Goal: Find specific page/section: Find specific page/section

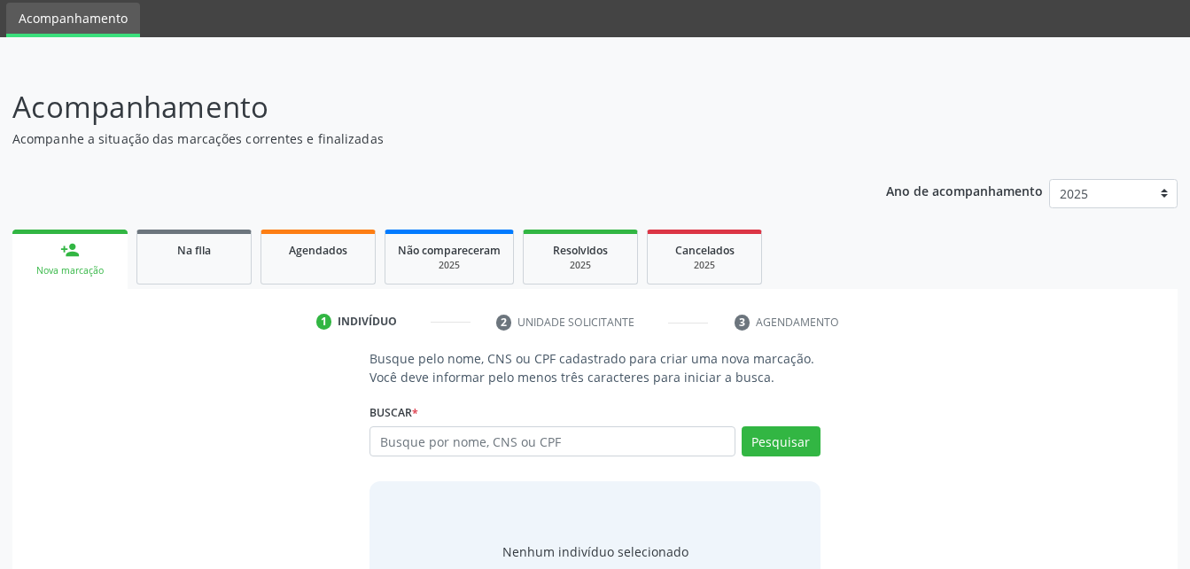
scroll to position [60, 0]
drag, startPoint x: 303, startPoint y: 283, endPoint x: 318, endPoint y: 254, distance: 32.9
click at [303, 283] on link "Agendados" at bounding box center [318, 257] width 115 height 55
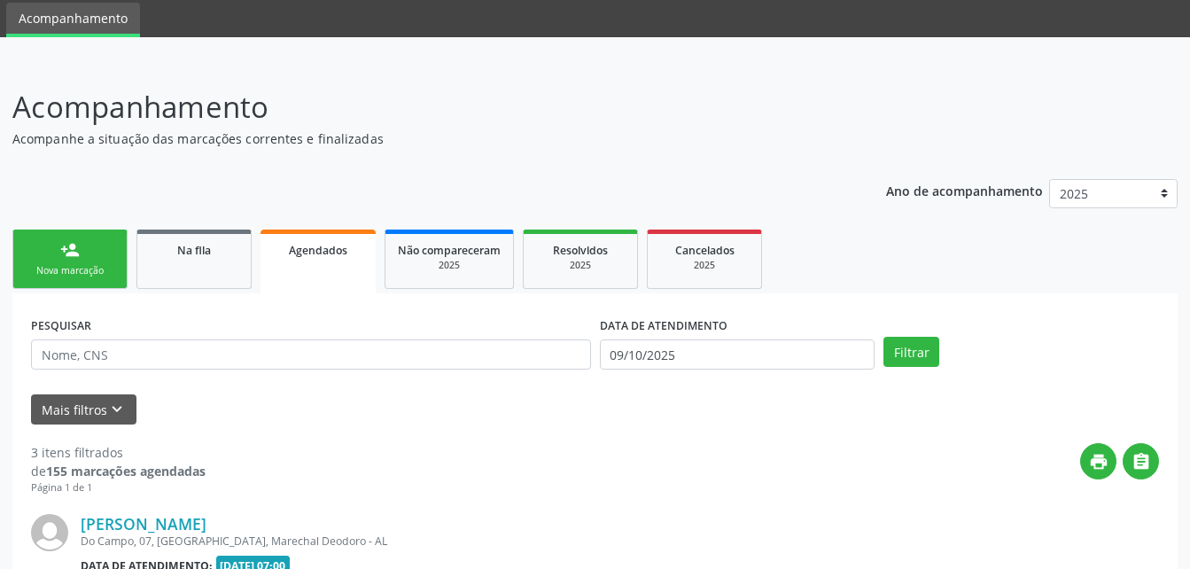
scroll to position [238, 0]
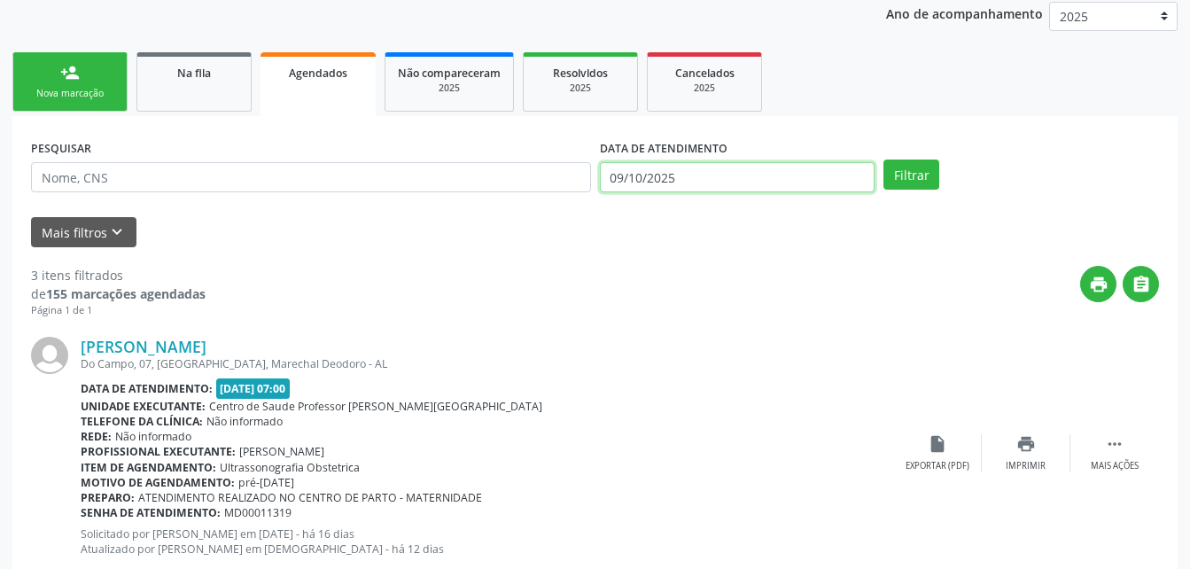
click at [725, 171] on input "09/10/2025" at bounding box center [738, 177] width 276 height 30
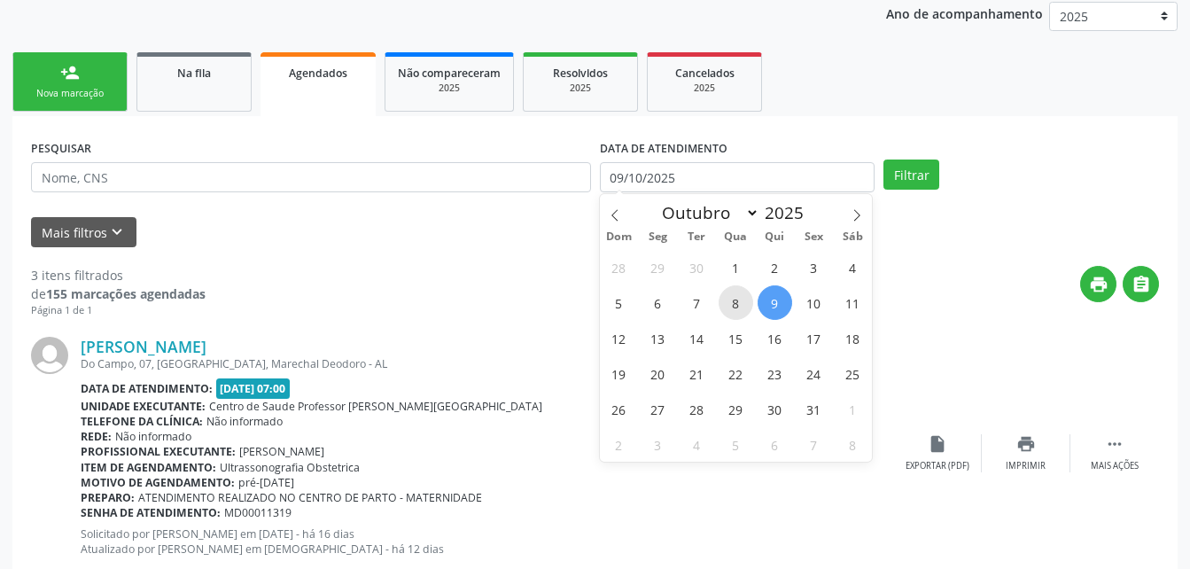
click at [737, 305] on span "8" at bounding box center [736, 302] width 35 height 35
type input "08/10/2025"
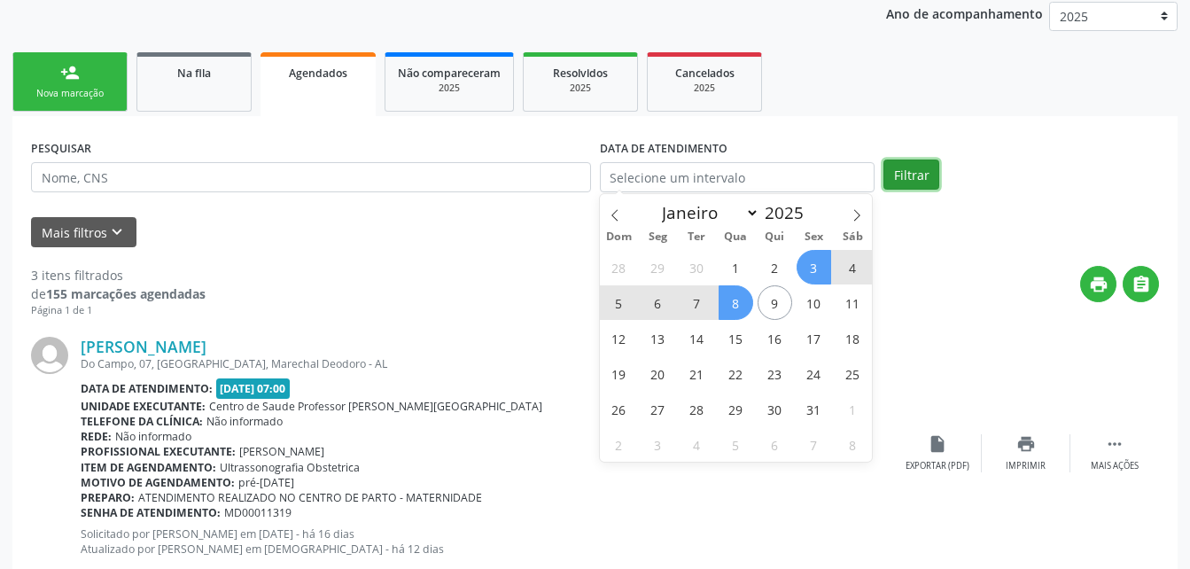
click at [897, 173] on button "Filtrar" at bounding box center [912, 175] width 56 height 30
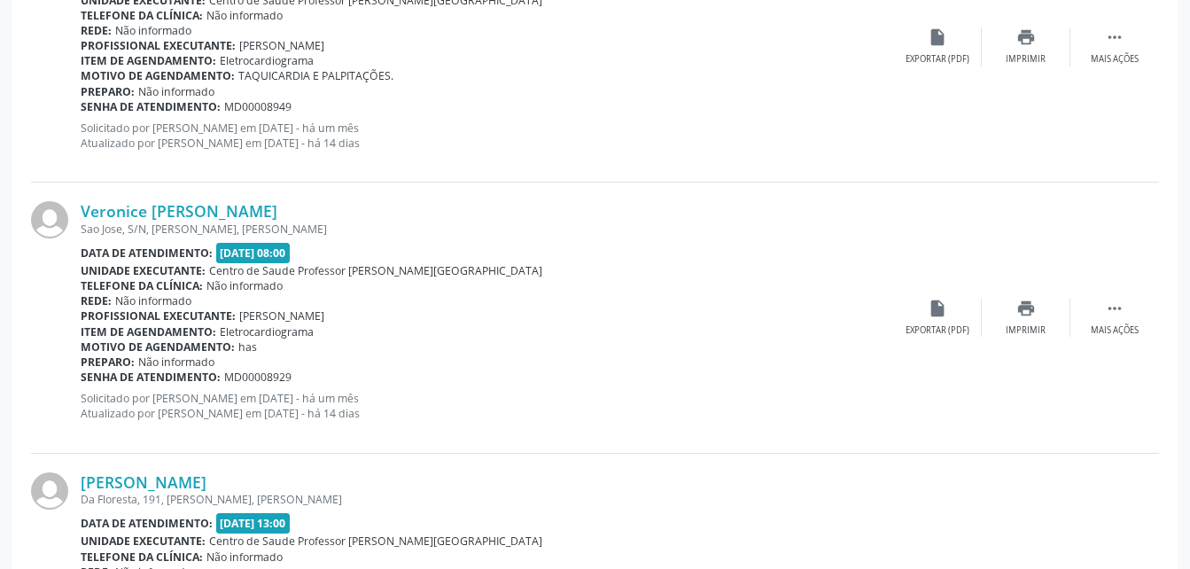
scroll to position [4113, 0]
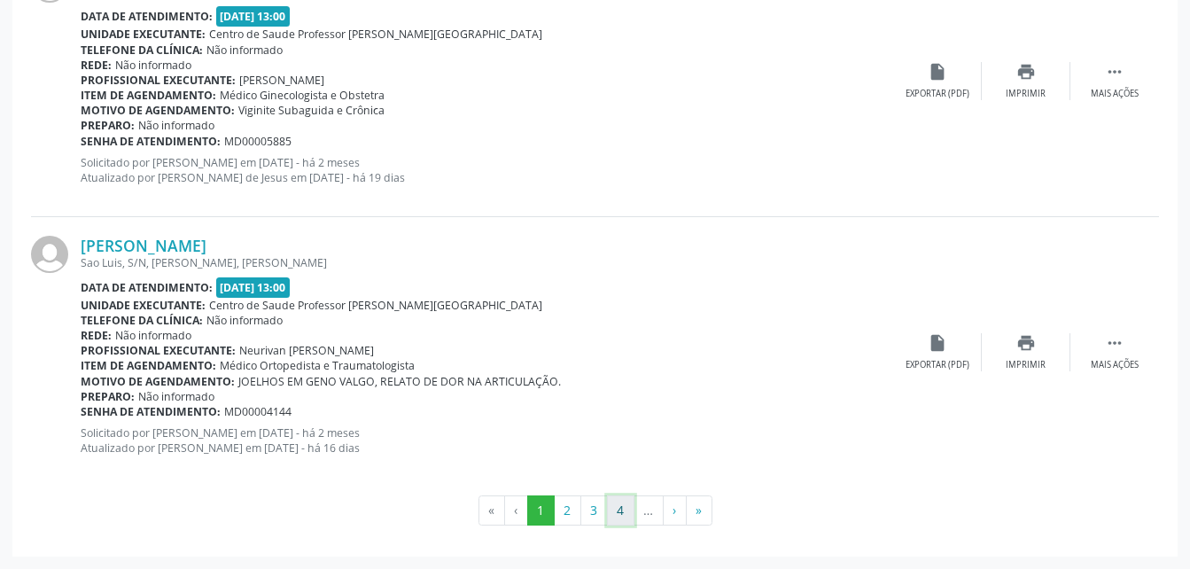
click at [622, 512] on button "4" at bounding box center [620, 511] width 27 height 30
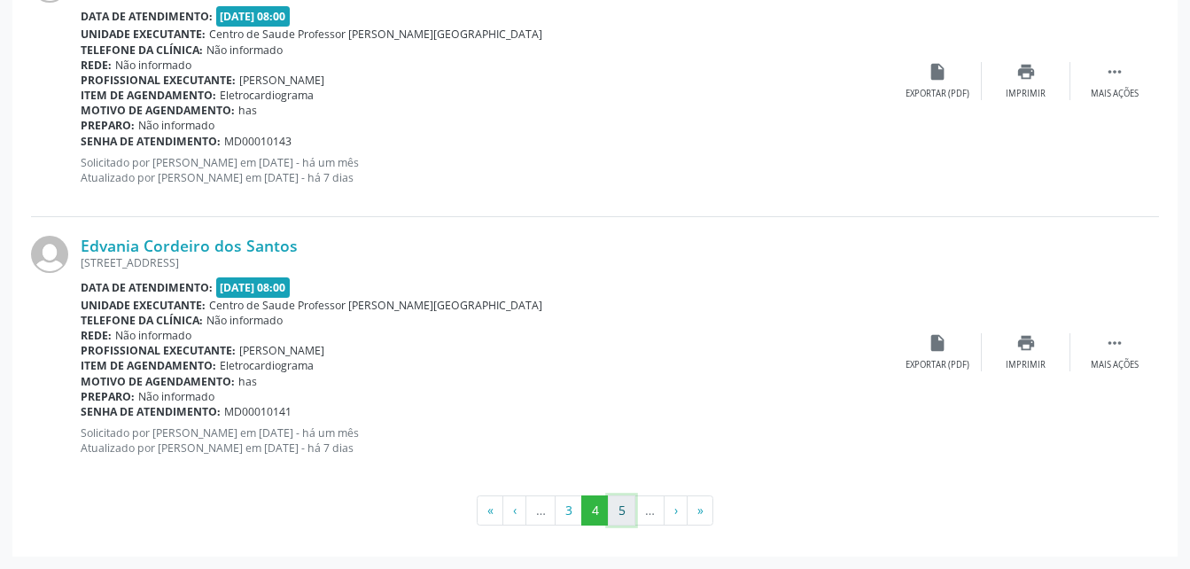
click at [628, 503] on button "5" at bounding box center [621, 511] width 27 height 30
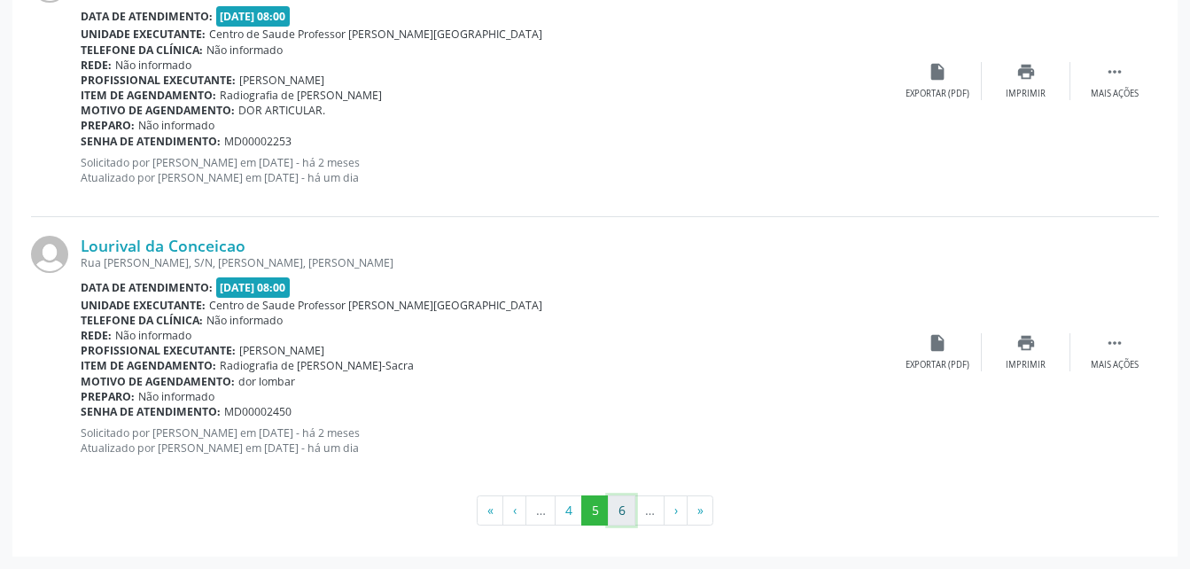
click at [624, 511] on button "6" at bounding box center [621, 511] width 27 height 30
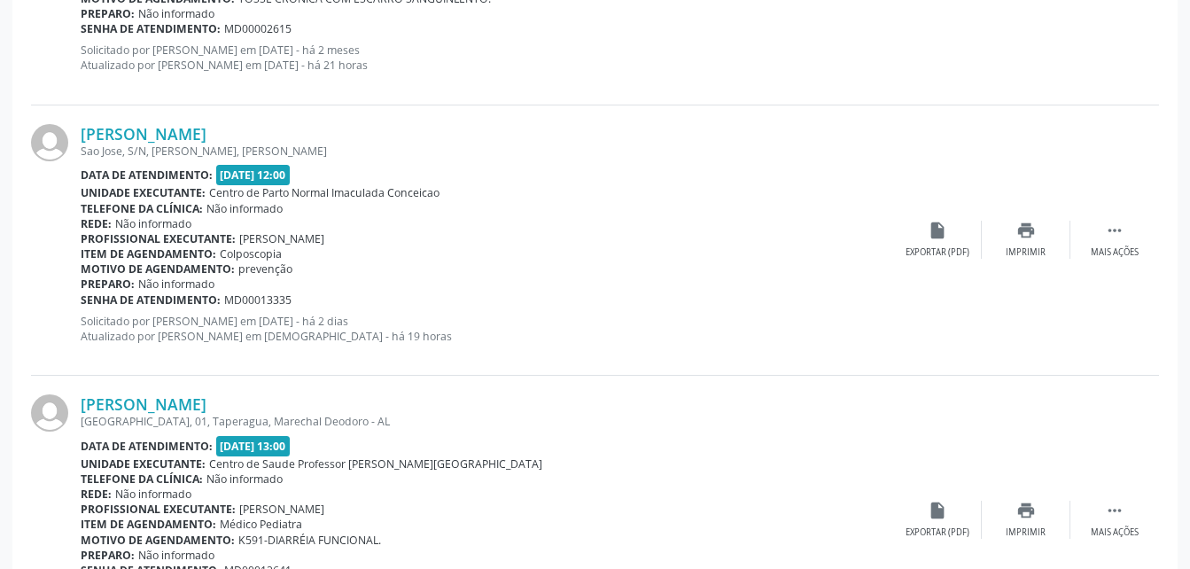
scroll to position [3866, 0]
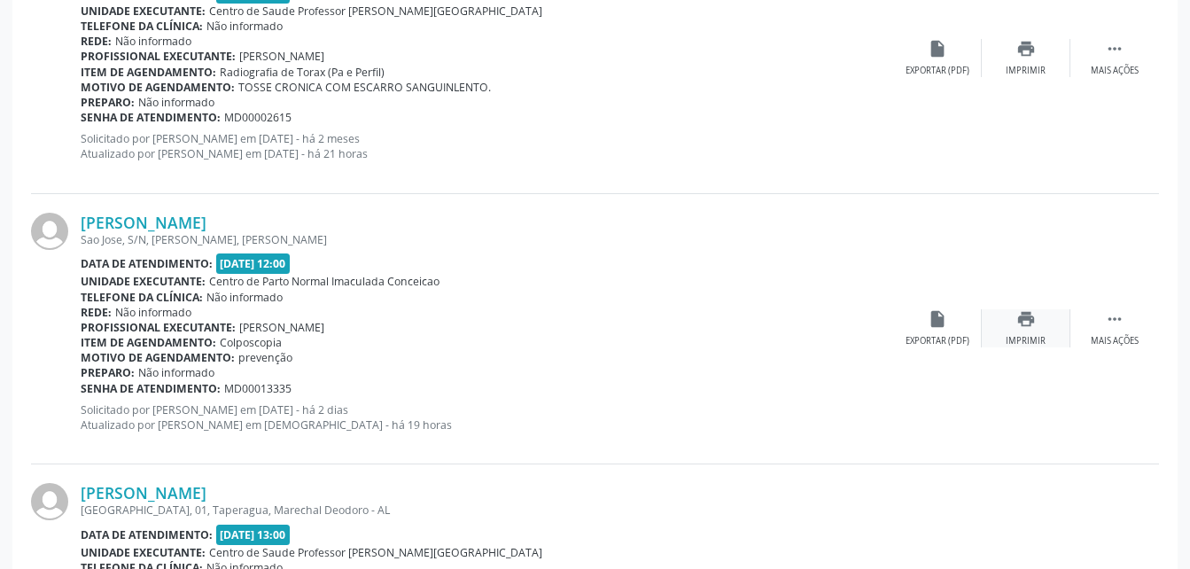
click at [1024, 322] on icon "print" at bounding box center [1027, 319] width 20 height 20
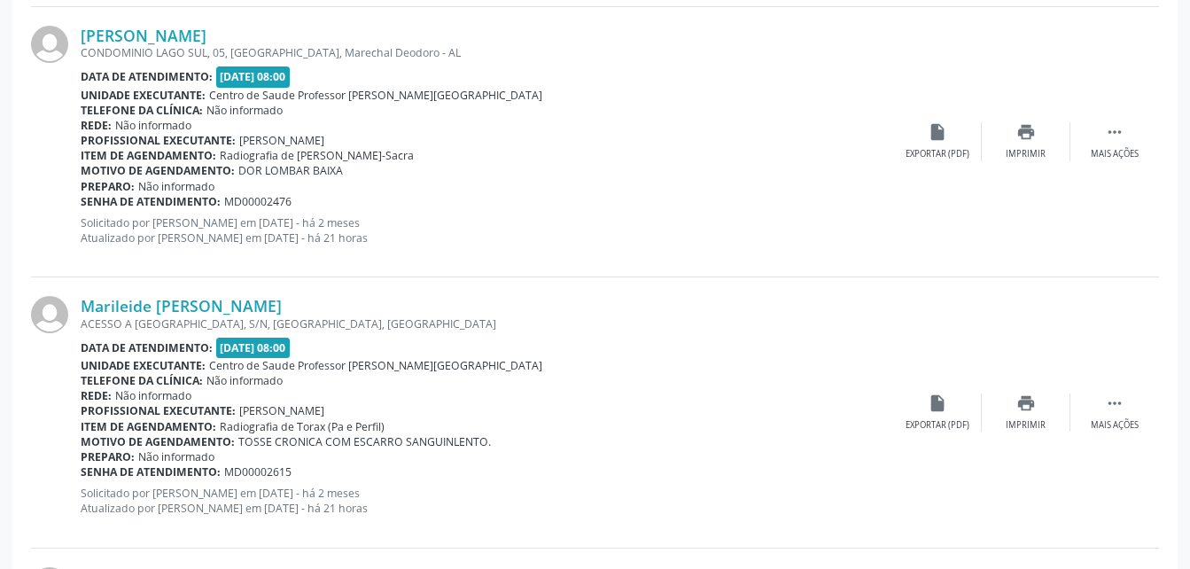
scroll to position [3422, 0]
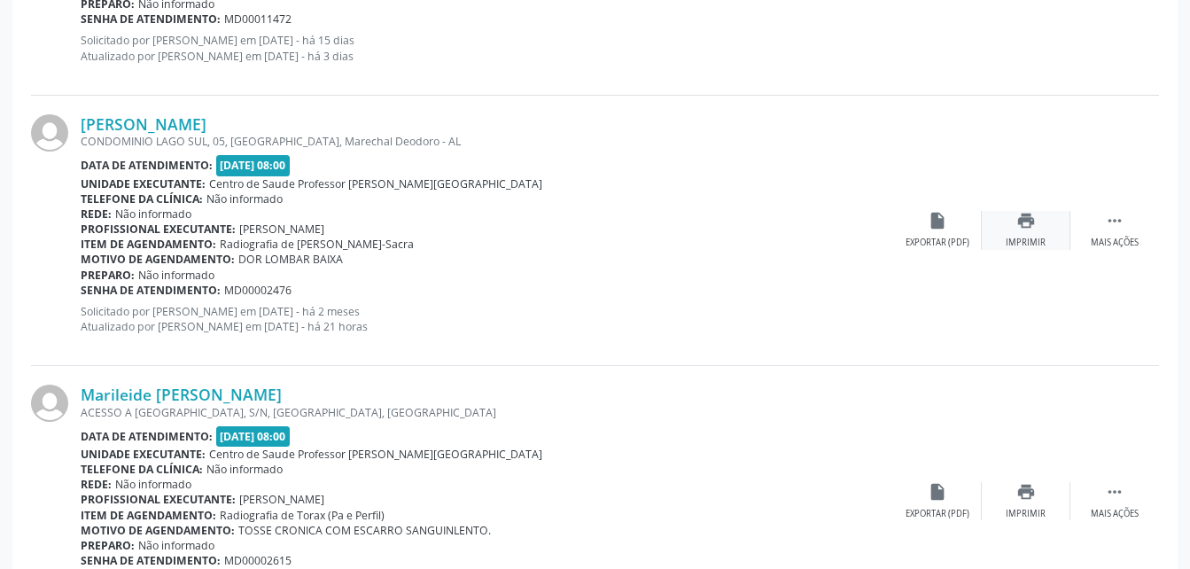
click at [1029, 222] on icon "print" at bounding box center [1027, 221] width 20 height 20
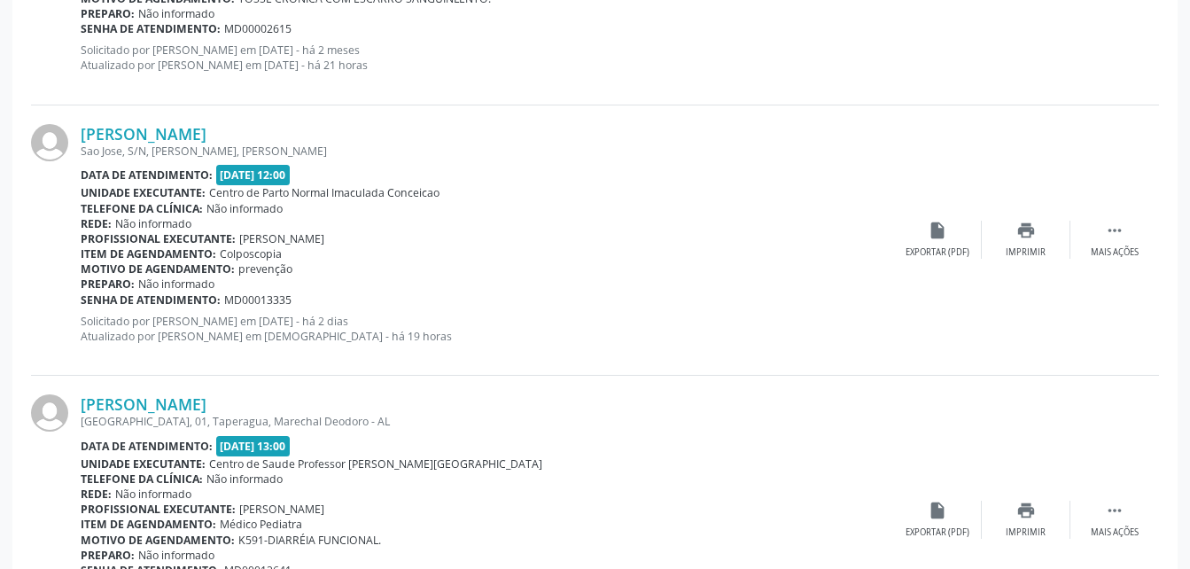
scroll to position [4132, 0]
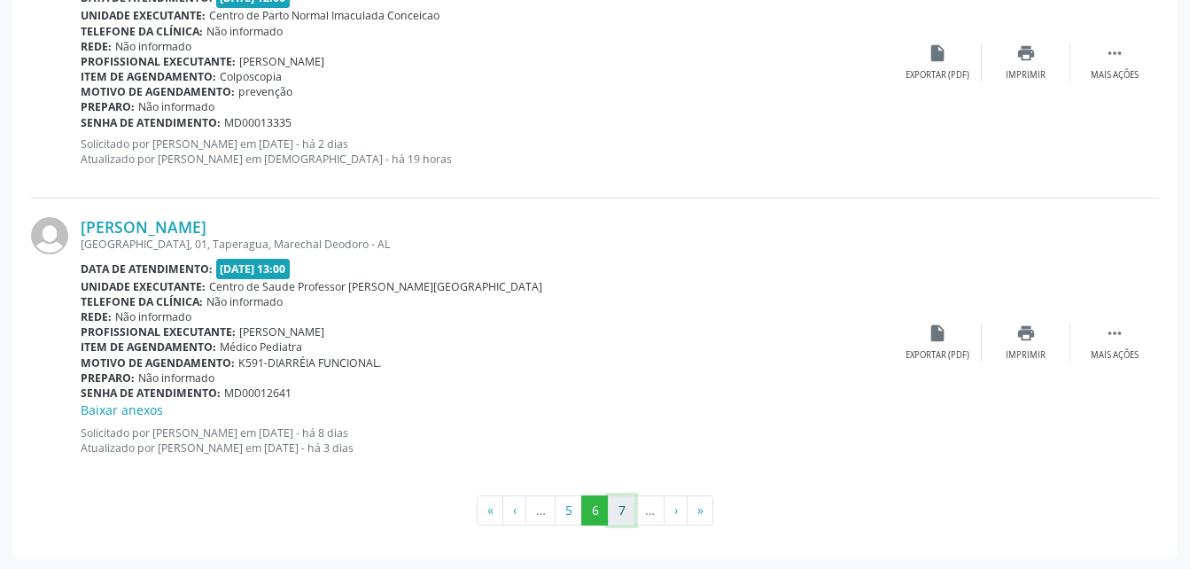
click at [619, 503] on button "7" at bounding box center [621, 511] width 27 height 30
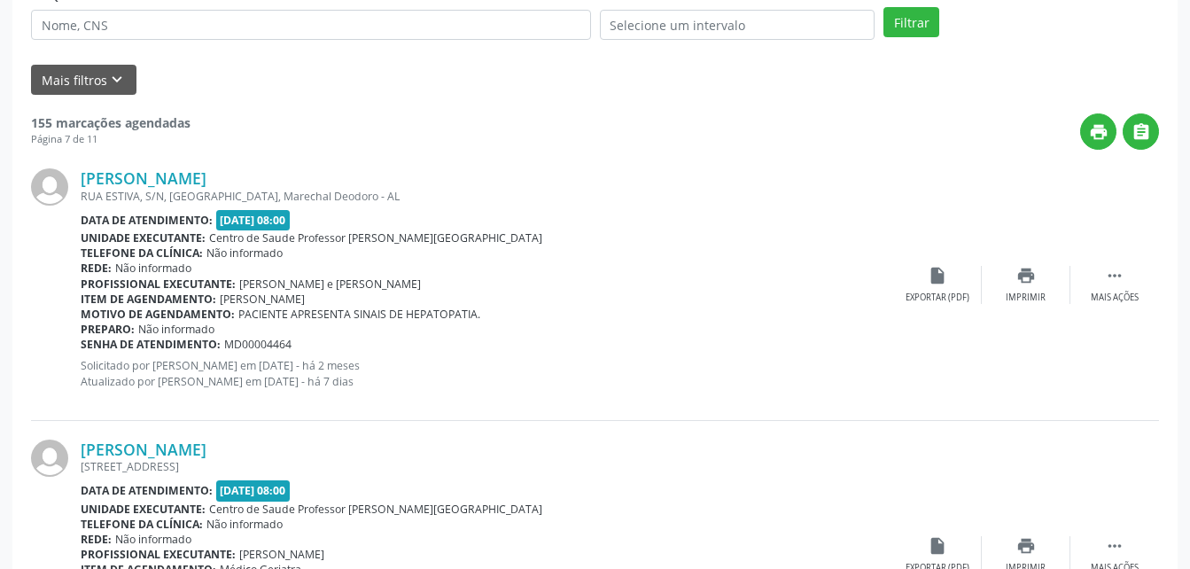
scroll to position [567, 0]
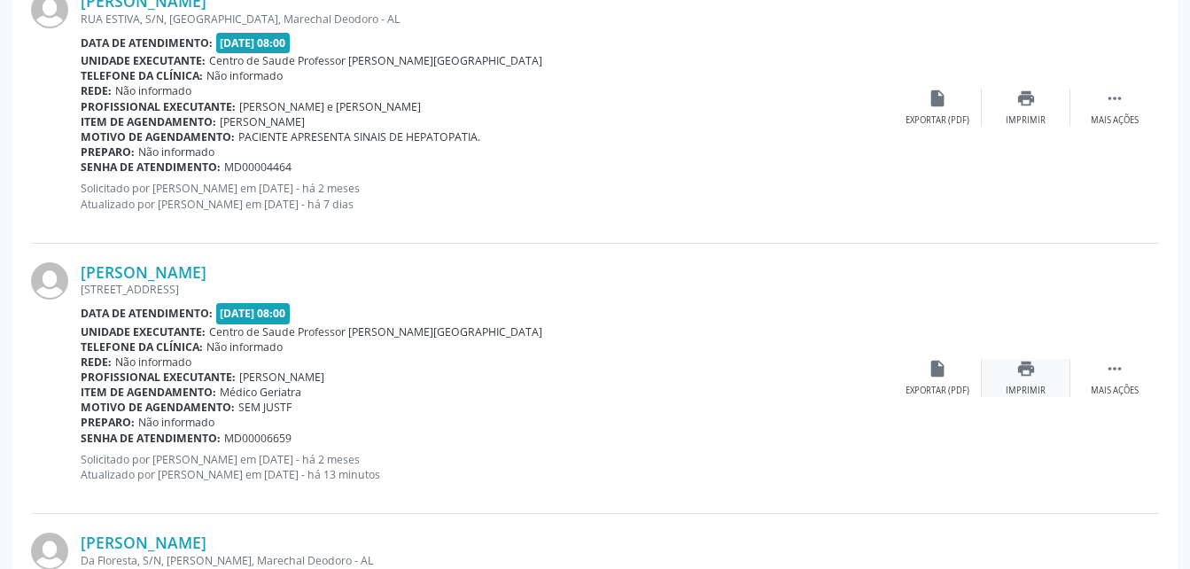
click at [1033, 378] on icon "print" at bounding box center [1027, 369] width 20 height 20
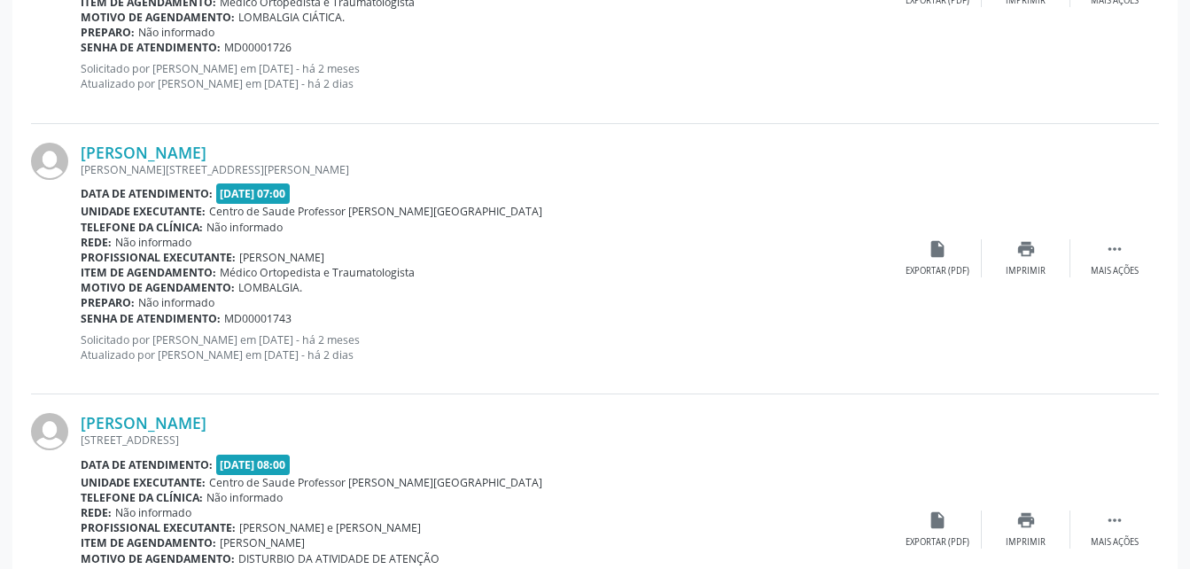
scroll to position [4113, 0]
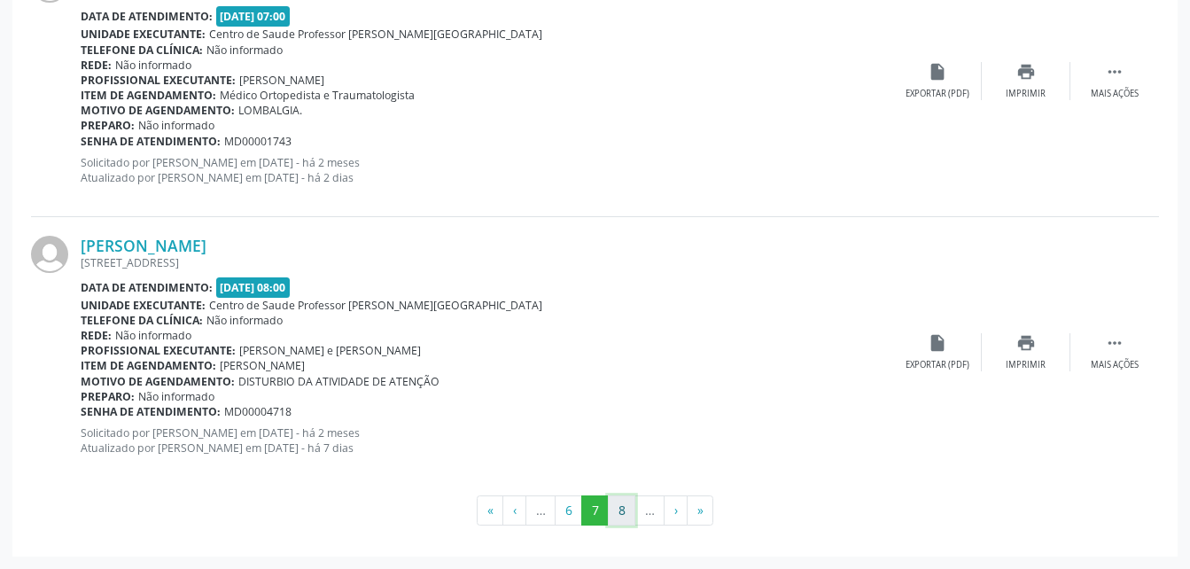
click at [628, 512] on button "8" at bounding box center [621, 511] width 27 height 30
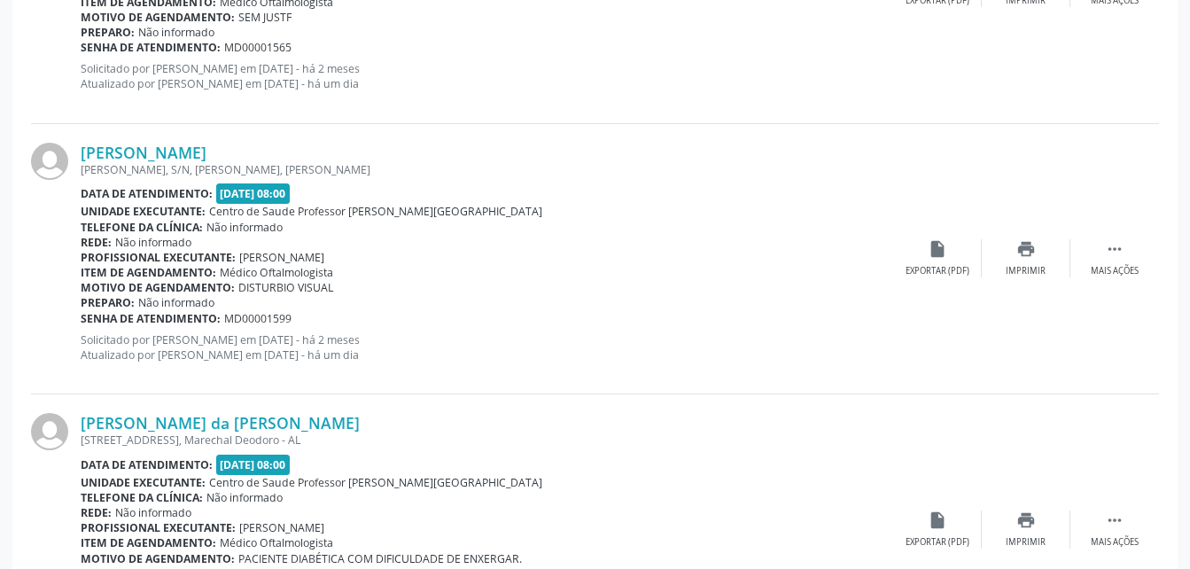
scroll to position [4169, 0]
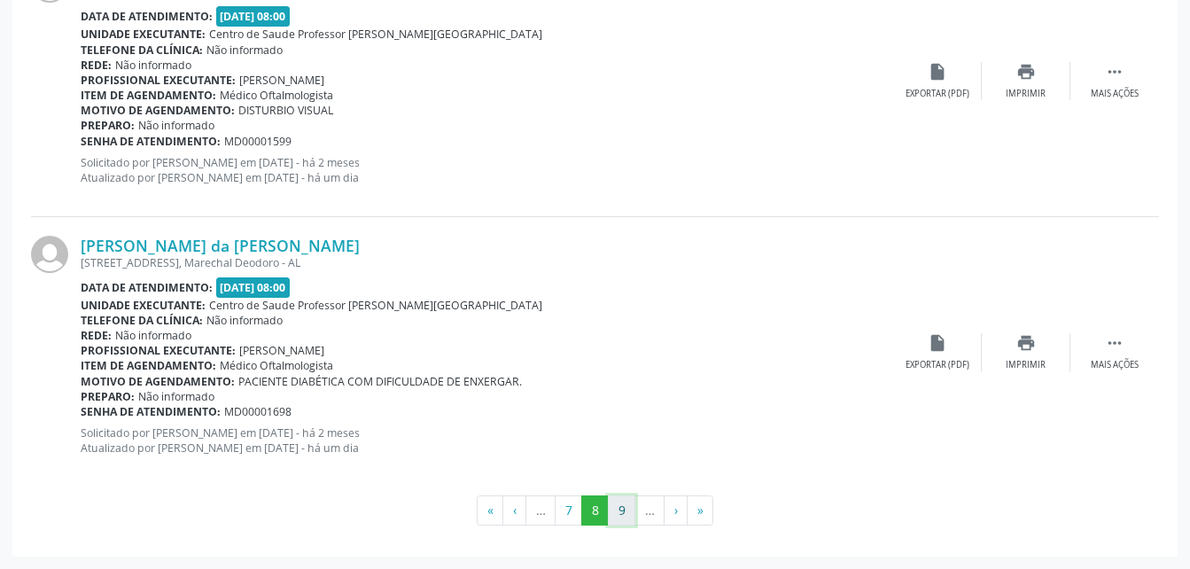
click at [622, 510] on button "9" at bounding box center [621, 511] width 27 height 30
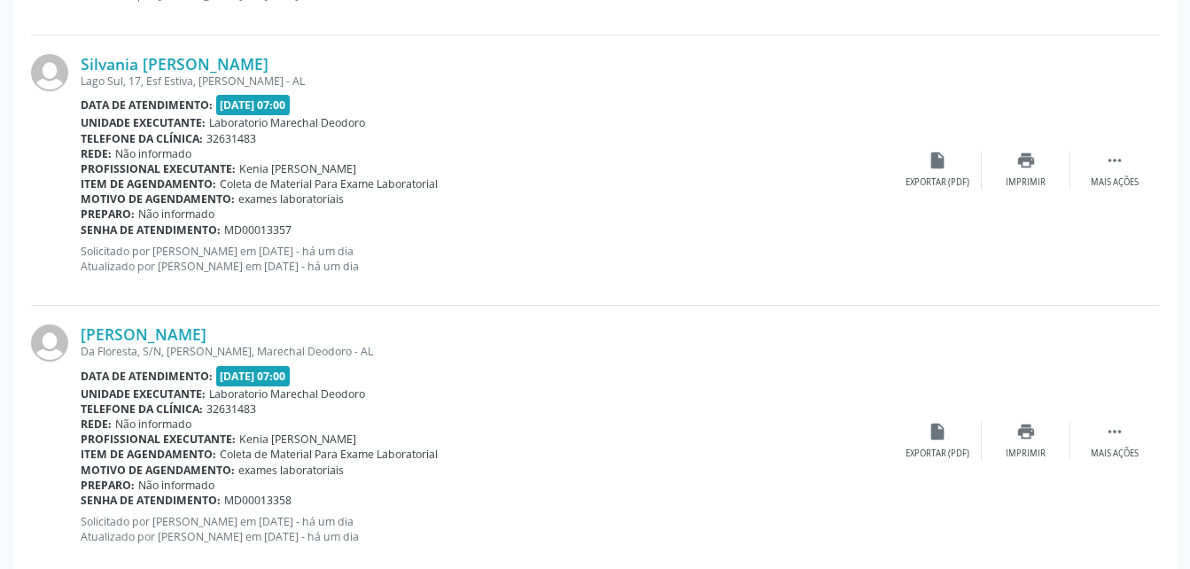
scroll to position [4132, 0]
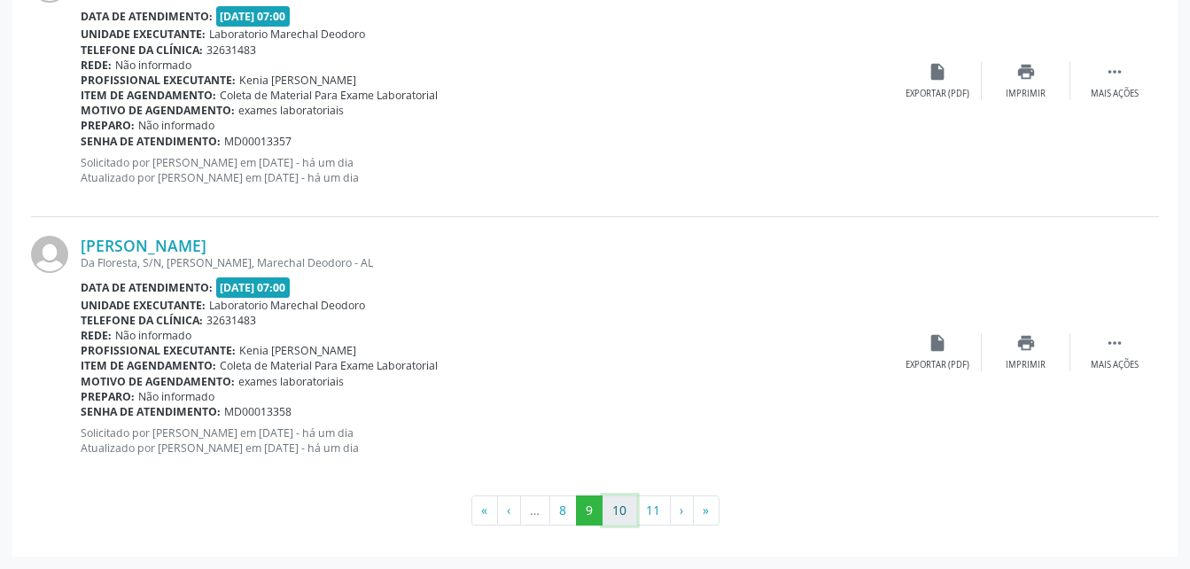
click at [622, 503] on button "10" at bounding box center [620, 511] width 35 height 30
click at [640, 505] on button "11" at bounding box center [653, 511] width 35 height 30
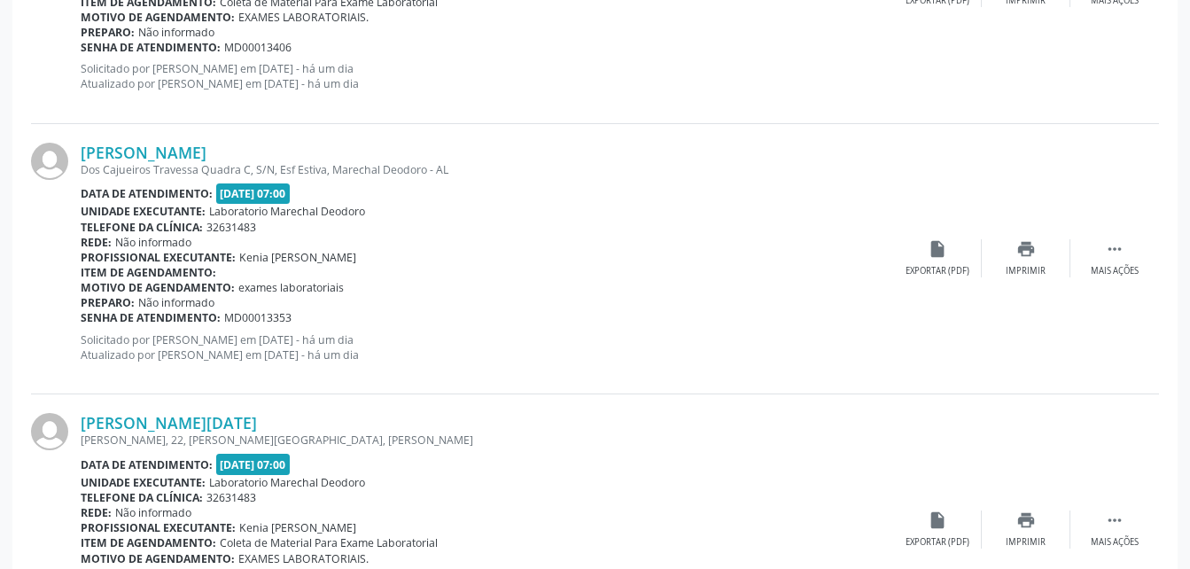
scroll to position [1406, 0]
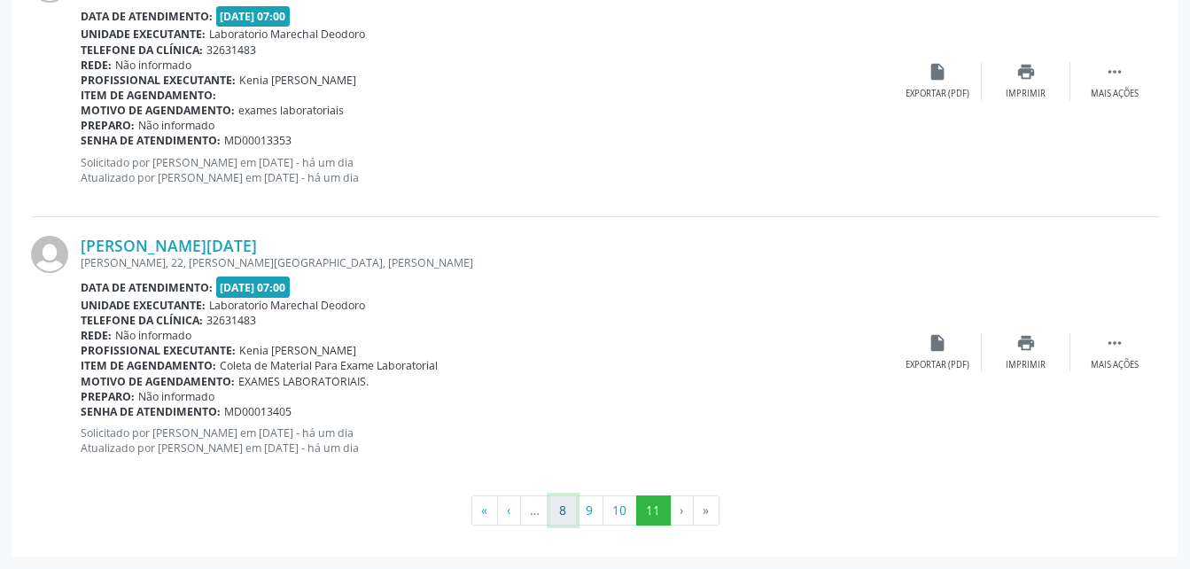
click at [556, 508] on button "8" at bounding box center [563, 511] width 27 height 30
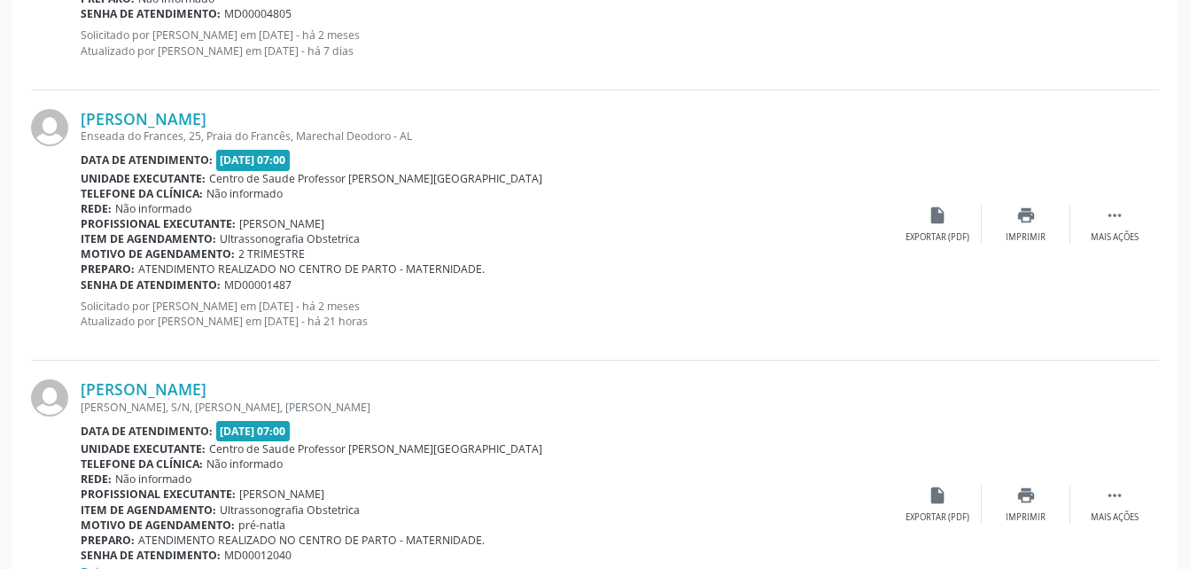
scroll to position [1075, 0]
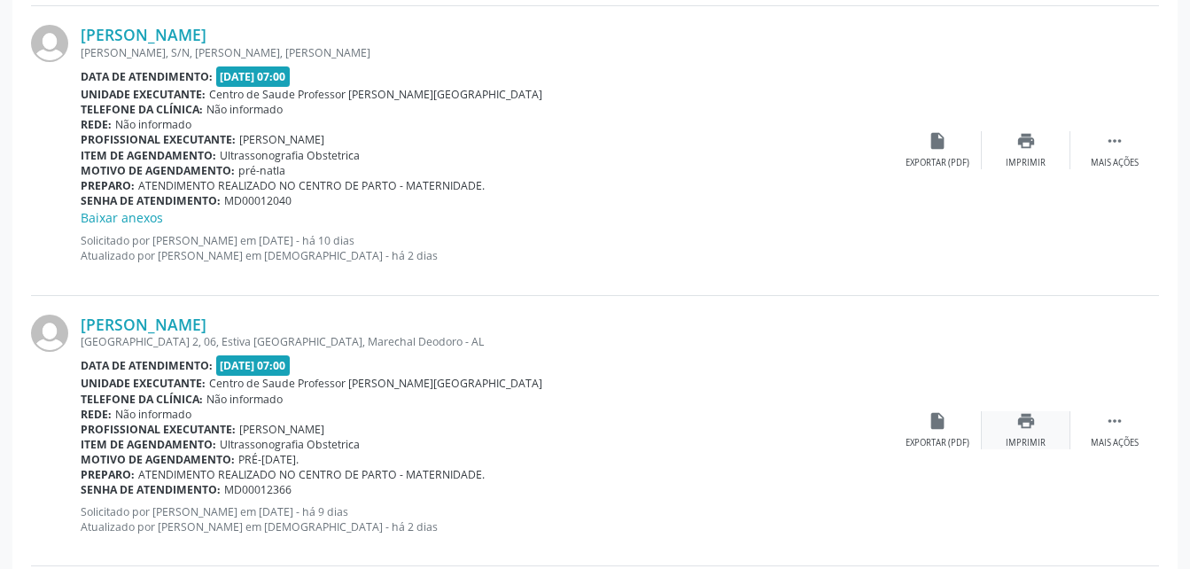
click at [1017, 429] on icon "print" at bounding box center [1027, 421] width 20 height 20
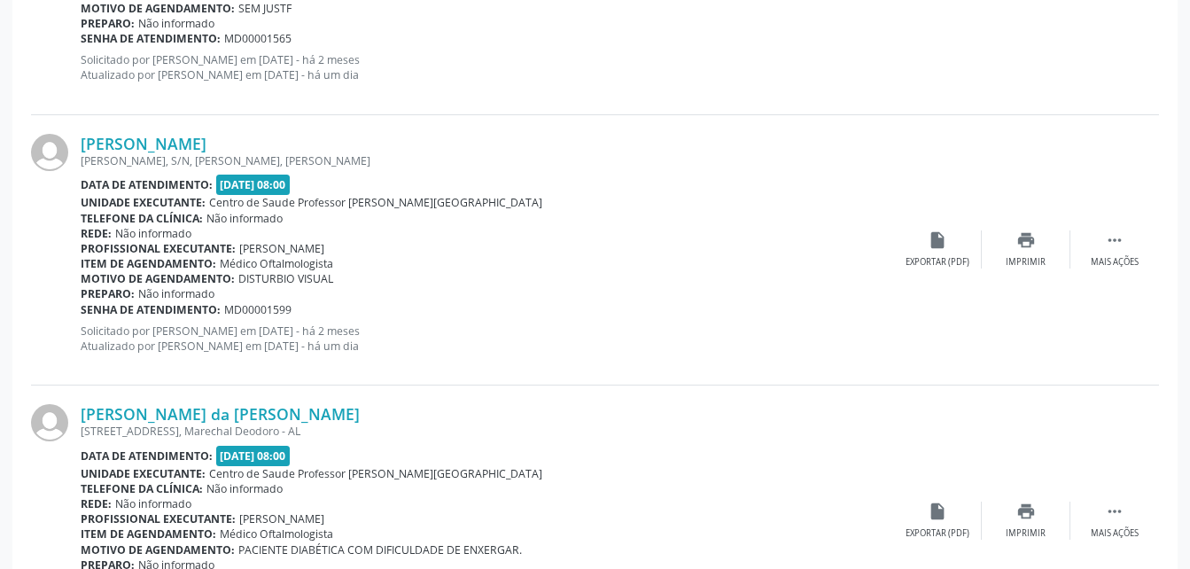
scroll to position [4169, 0]
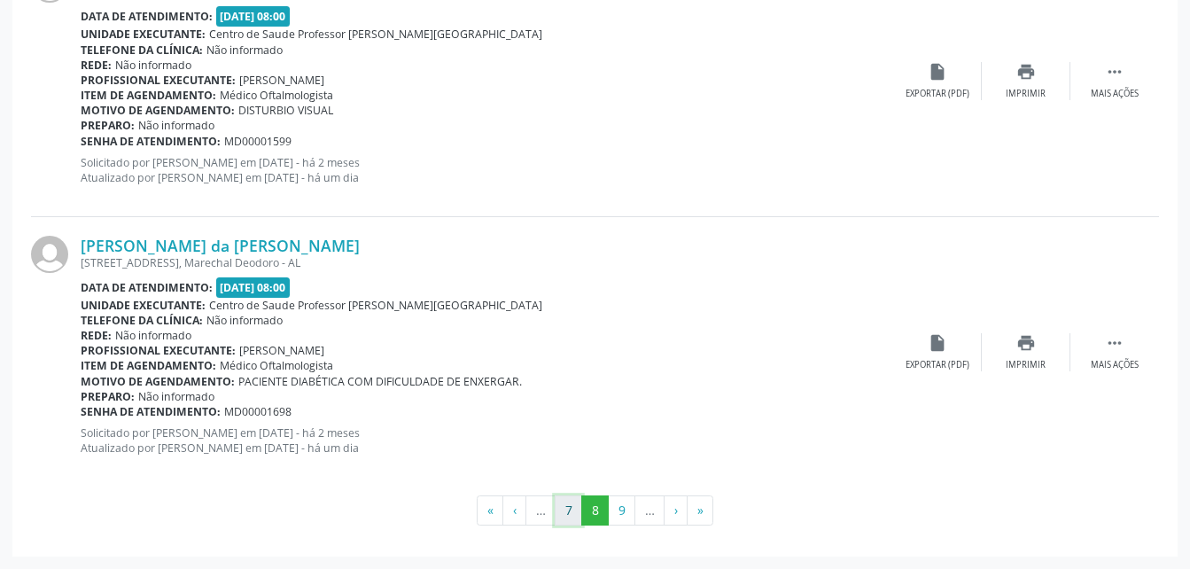
click at [572, 503] on button "7" at bounding box center [568, 511] width 27 height 30
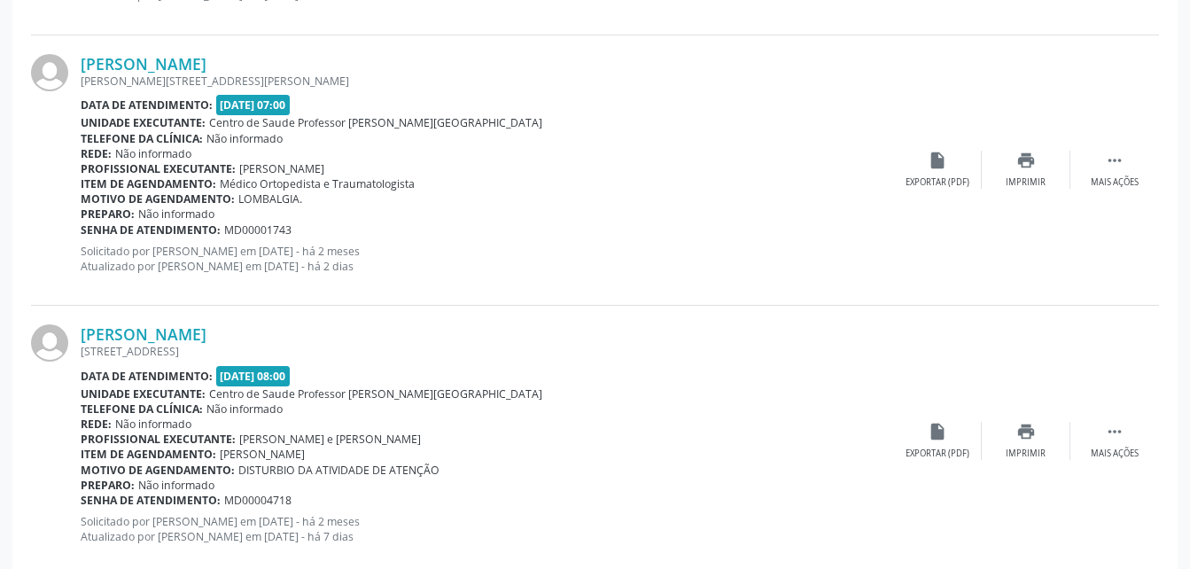
scroll to position [4113, 0]
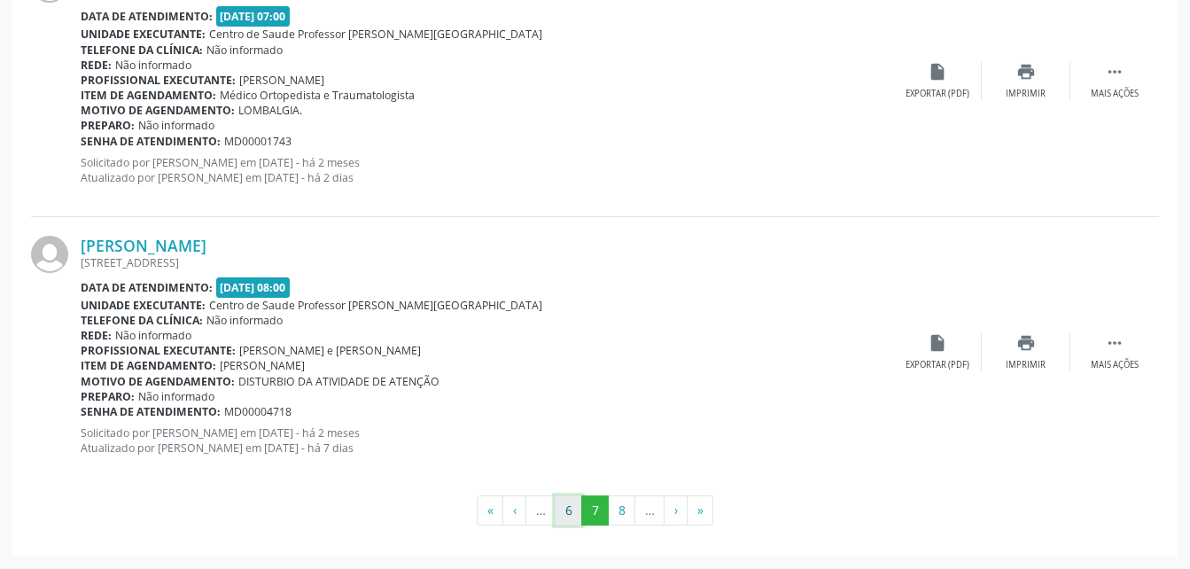
click at [574, 498] on button "6" at bounding box center [568, 511] width 27 height 30
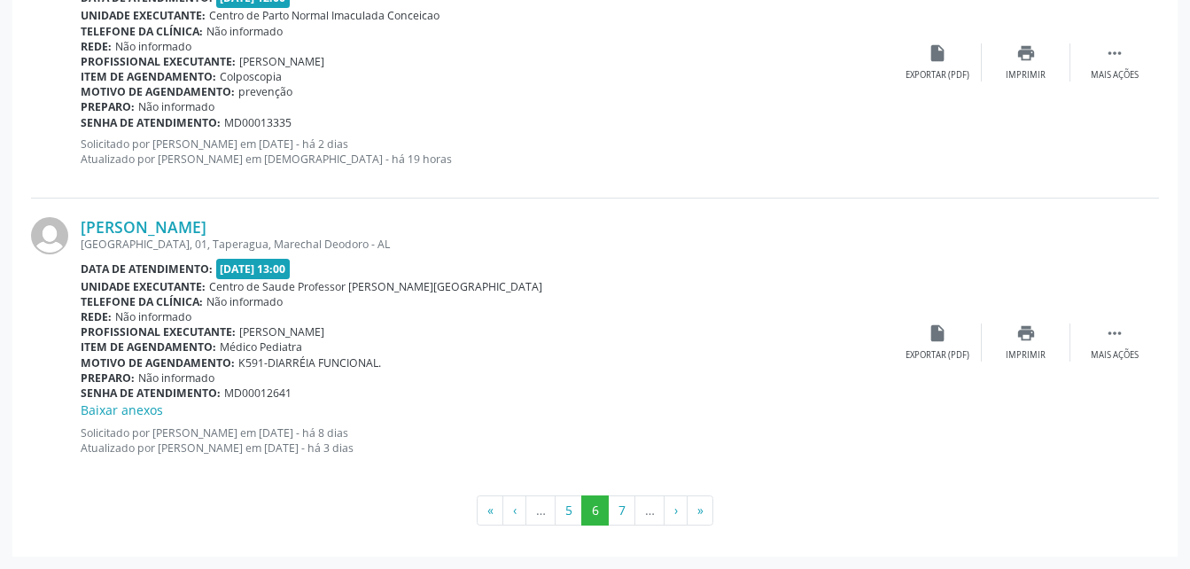
scroll to position [3866, 0]
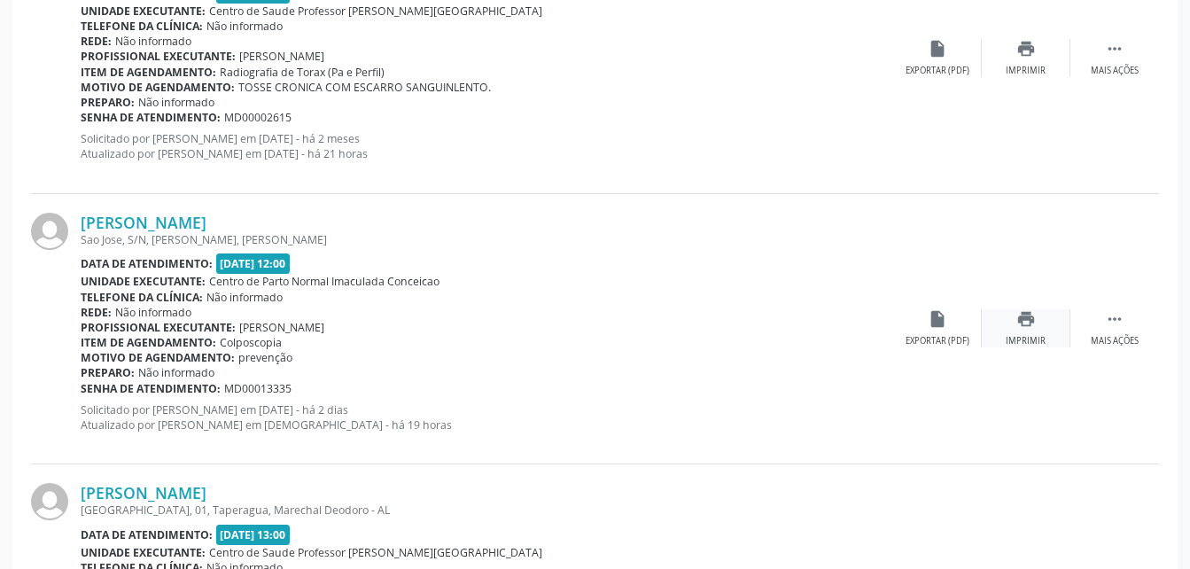
click at [1017, 322] on icon "print" at bounding box center [1027, 319] width 20 height 20
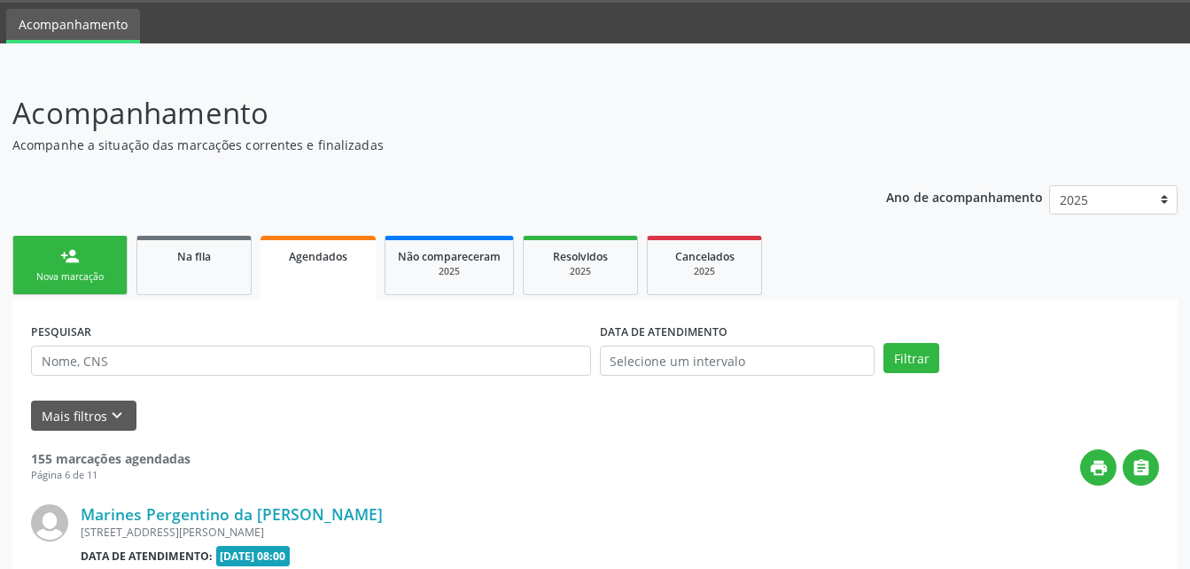
scroll to position [0, 0]
